Goal: Transaction & Acquisition: Subscribe to service/newsletter

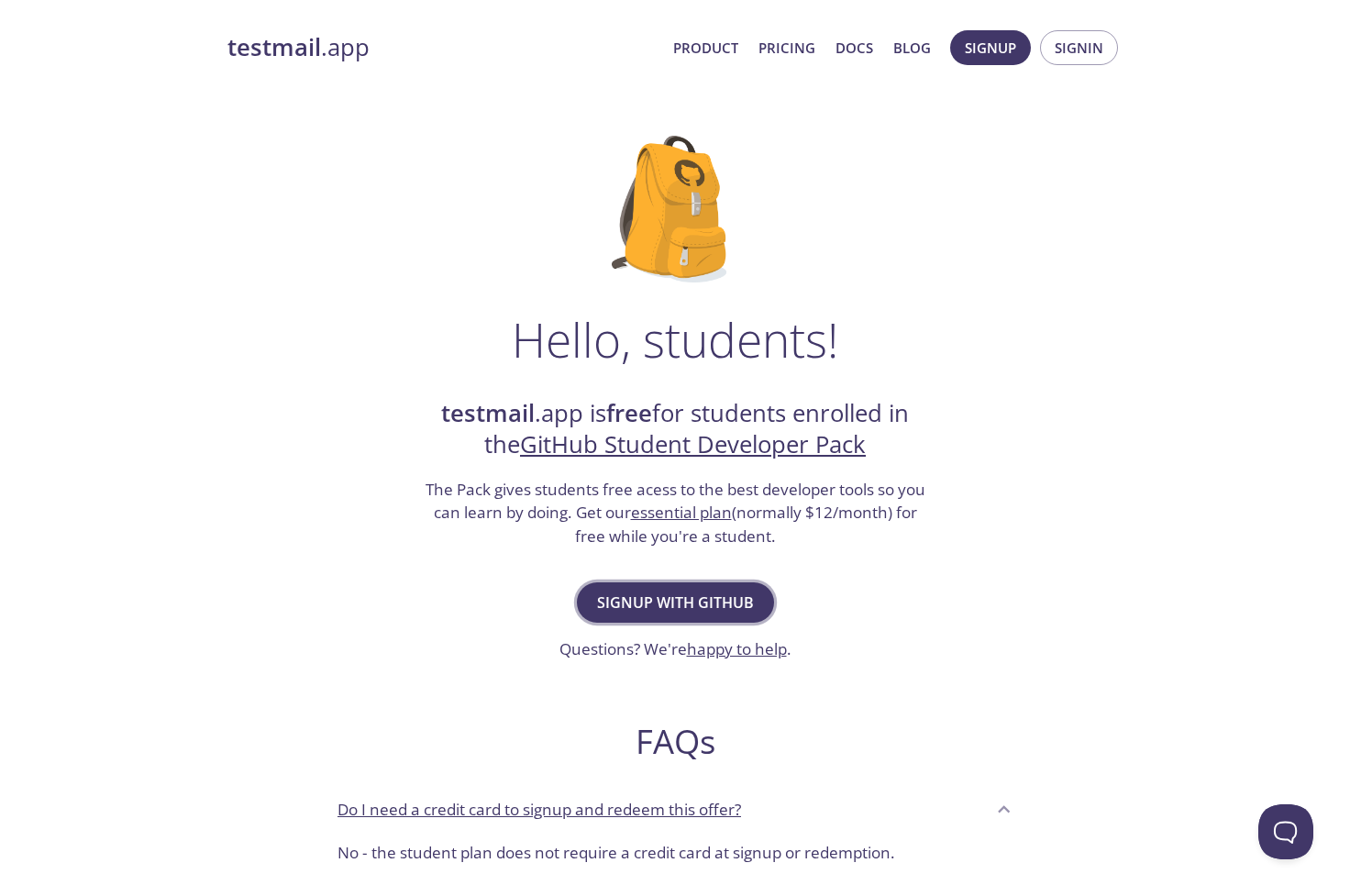
click at [682, 598] on span "Signup with GitHub" at bounding box center [675, 603] width 157 height 26
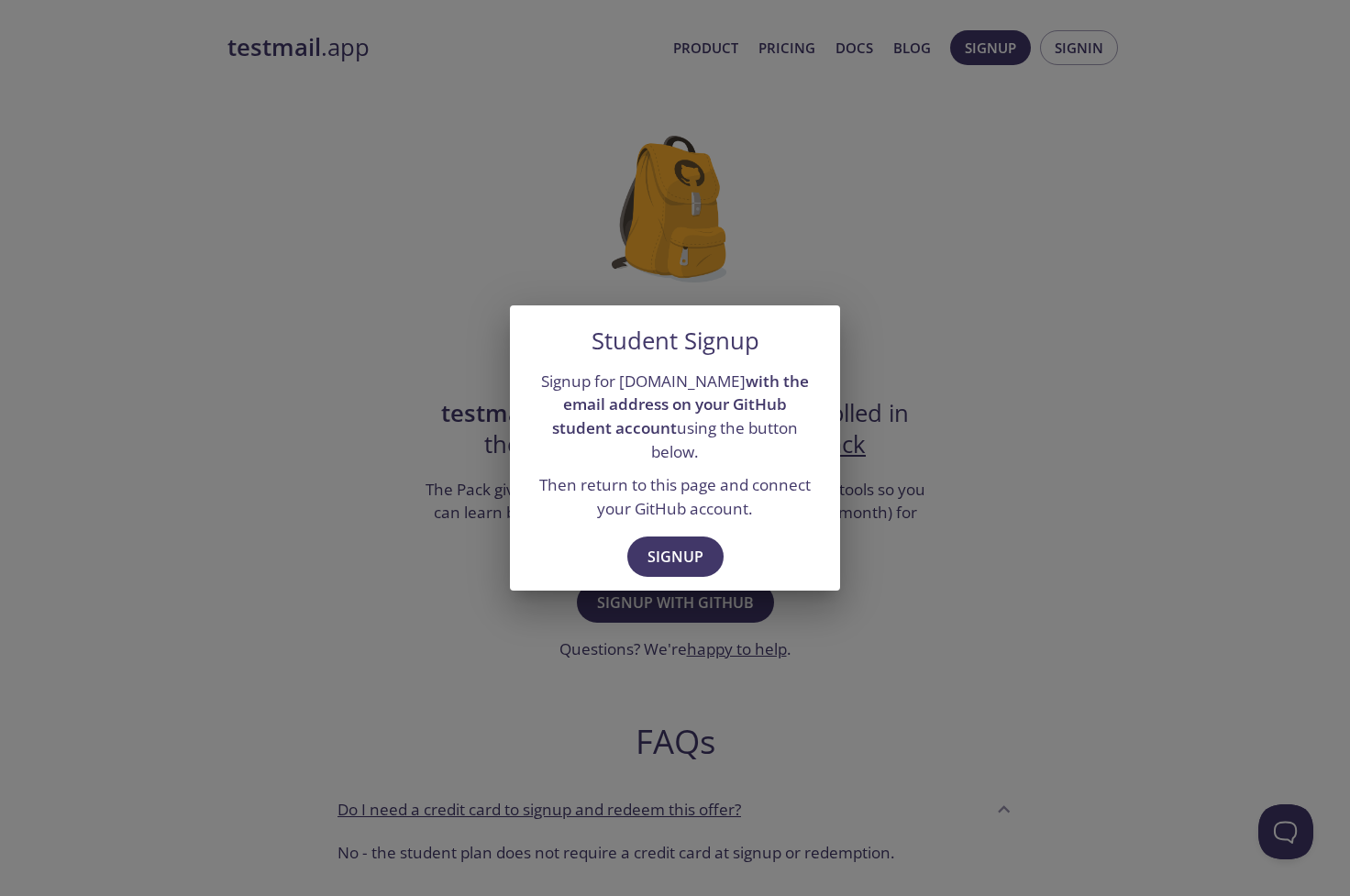
drag, startPoint x: 673, startPoint y: 556, endPoint x: 768, endPoint y: 549, distance: 95.3
click at [768, 549] on div "Signup" at bounding box center [675, 559] width 330 height 63
click at [692, 544] on span "Signup" at bounding box center [675, 557] width 56 height 26
click at [436, 540] on div "Student Signup Signup for [DOMAIN_NAME] with the email address on your GitHub s…" at bounding box center [675, 448] width 1350 height 896
